Goal: Task Accomplishment & Management: Manage account settings

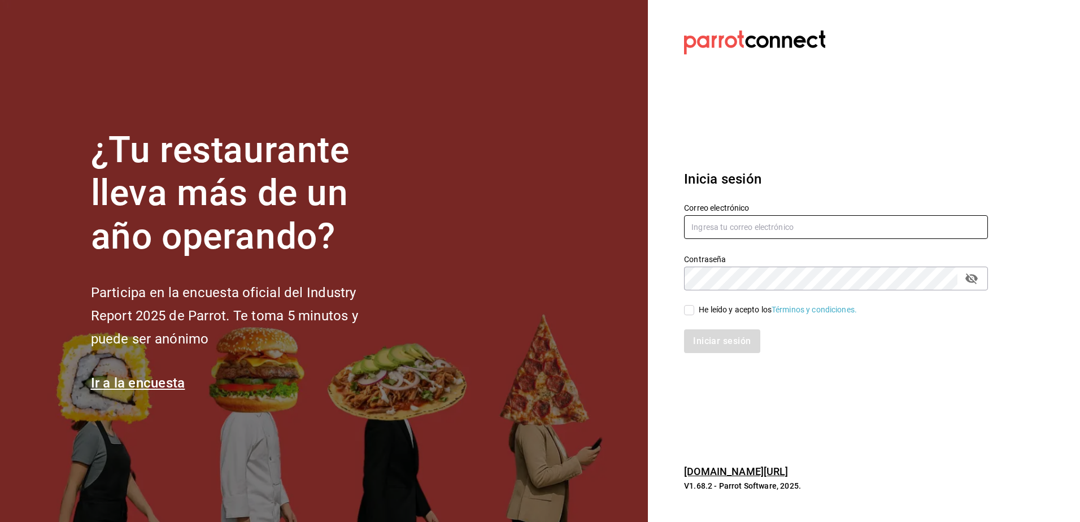
type input "[PERSON_NAME][EMAIL_ADDRESS][PERSON_NAME][DOMAIN_NAME]"
click at [783, 56] on icon at bounding box center [754, 42] width 141 height 31
click at [782, 48] on icon at bounding box center [754, 42] width 141 height 31
